Goal: Answer question/provide support: Answer question/provide support

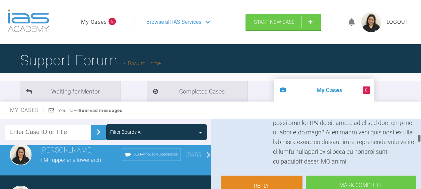
scroll to position [244, 0]
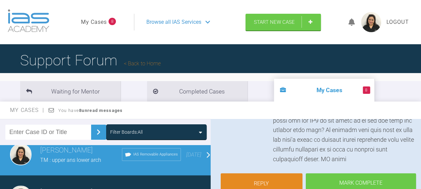
click at [194, 21] on span "Browse all IAS Services" at bounding box center [173, 22] width 55 height 9
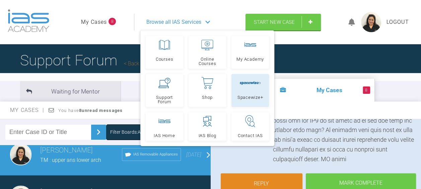
click at [253, 91] on link "Spacewize+" at bounding box center [251, 90] width 38 height 33
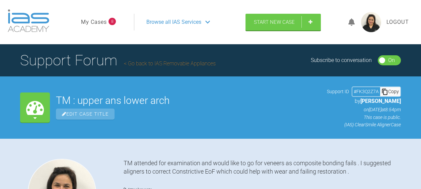
scroll to position [429, 0]
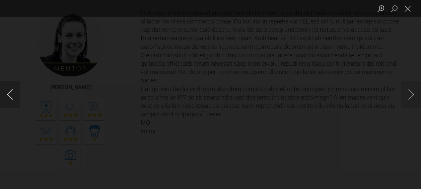
click at [19, 94] on button "Previous image" at bounding box center [10, 94] width 20 height 27
click at [15, 90] on button "Previous image" at bounding box center [10, 94] width 20 height 27
click at [17, 90] on button "Previous image" at bounding box center [10, 94] width 20 height 27
click at [22, 95] on div "Lightbox" at bounding box center [210, 94] width 421 height 189
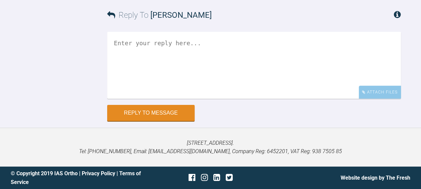
scroll to position [924, 0]
click at [374, 99] on div "Attach Files" at bounding box center [380, 92] width 42 height 13
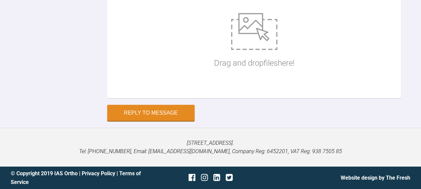
scroll to position [964, 0]
click at [250, 50] on img at bounding box center [254, 31] width 46 height 37
type input "C:\fakepath\TM spacewize lower 2 .jpg"
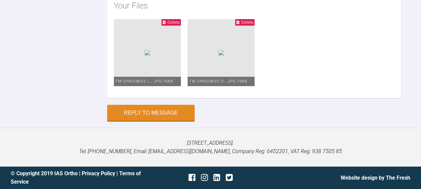
scroll to position [922, 0]
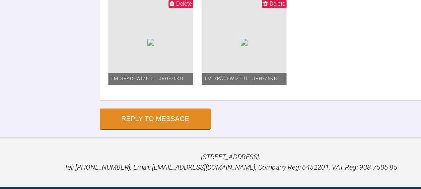
scroll to position [955, 0]
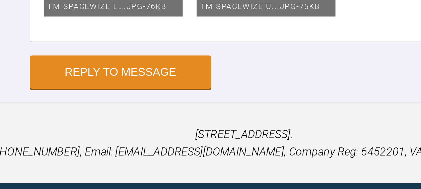
scroll to position [1034, 0]
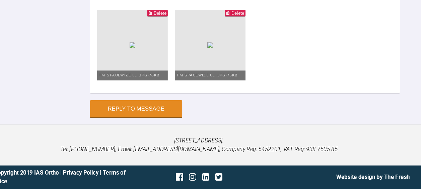
type textarea "Thanks for your advise. She has been to a comprehensive restorative consulation…"
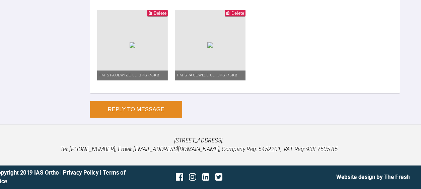
click at [129, 122] on button "Reply to Message" at bounding box center [150, 114] width 87 height 16
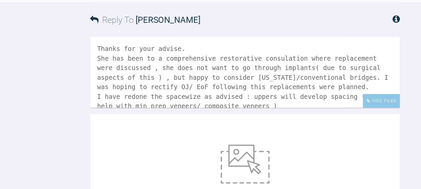
scroll to position [836, 0]
